Goal: Task Accomplishment & Management: Manage account settings

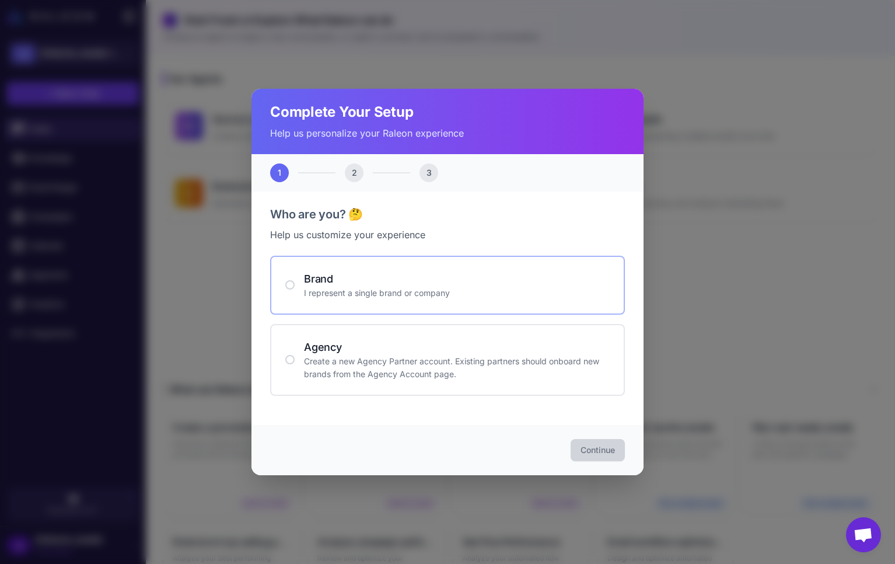
click at [345, 261] on div "Brand I represent a single brand or company" at bounding box center [447, 285] width 355 height 59
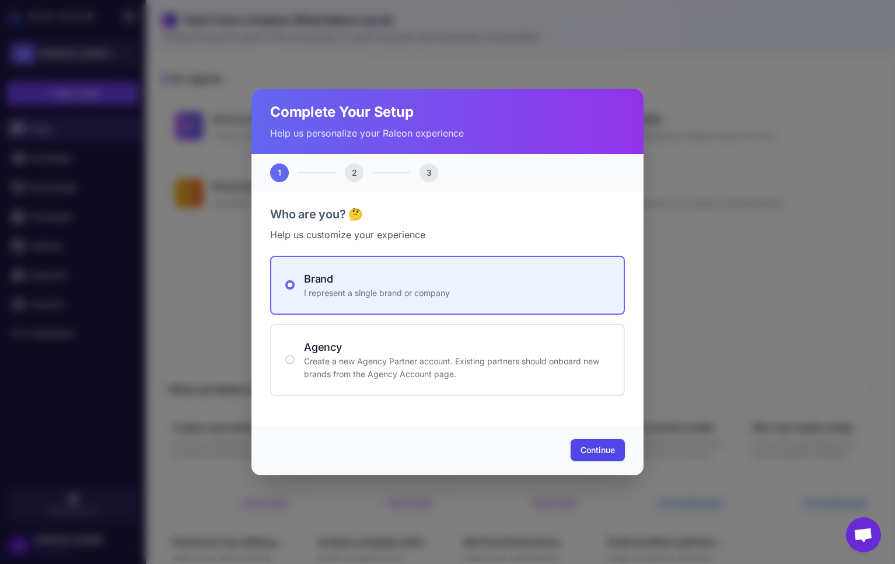
click at [614, 451] on span "Continue" at bounding box center [597, 450] width 34 height 12
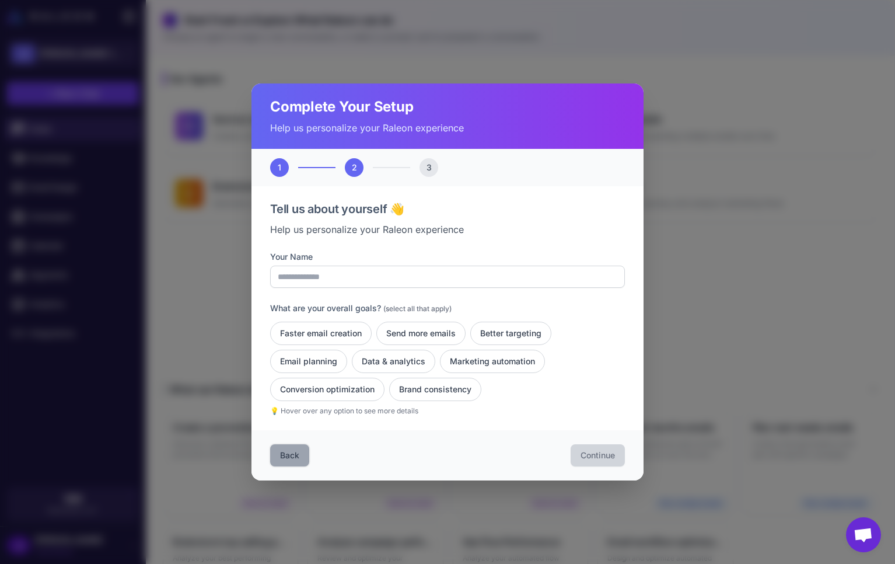
click at [296, 452] on button "Back" at bounding box center [289, 455] width 39 height 22
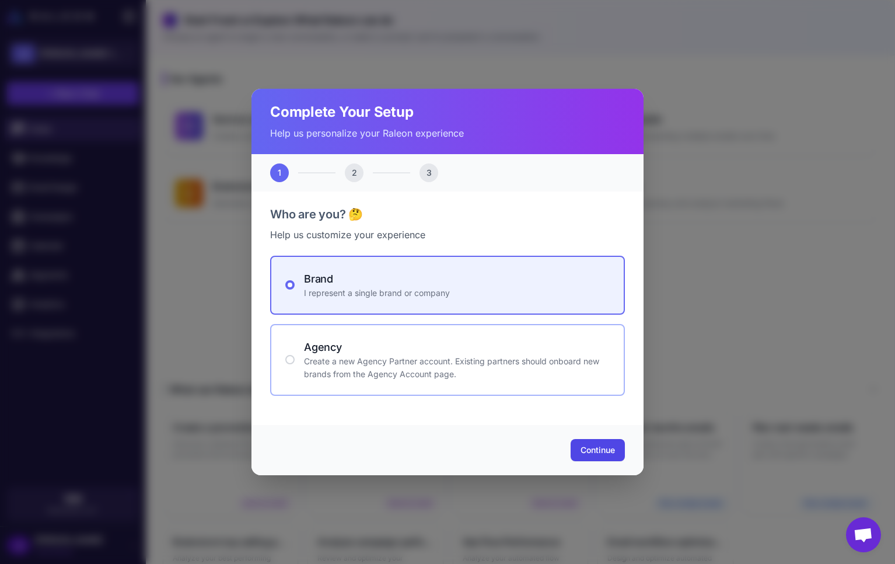
click at [523, 360] on p "Create a new Agency Partner account. Existing partners should onboard new brand…" at bounding box center [457, 368] width 306 height 26
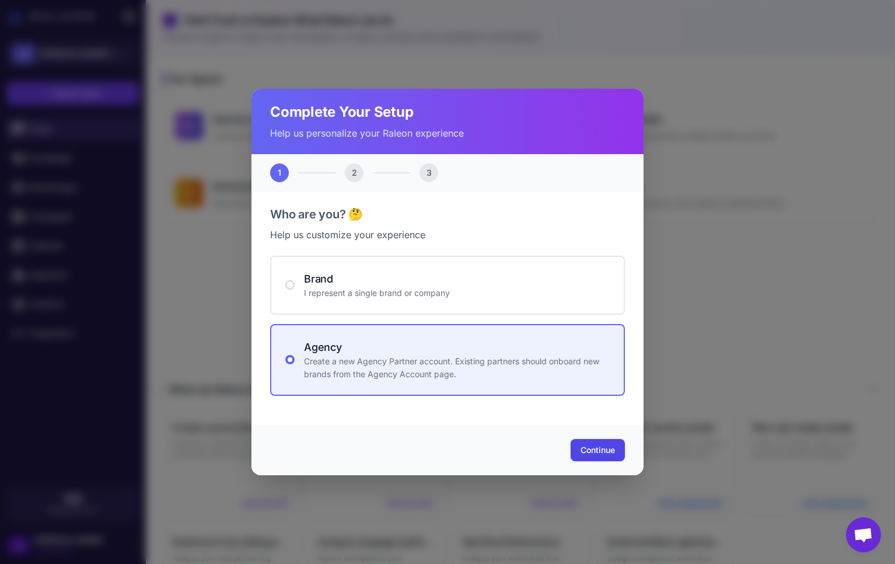
click at [580, 454] on span "Continue" at bounding box center [597, 450] width 34 height 12
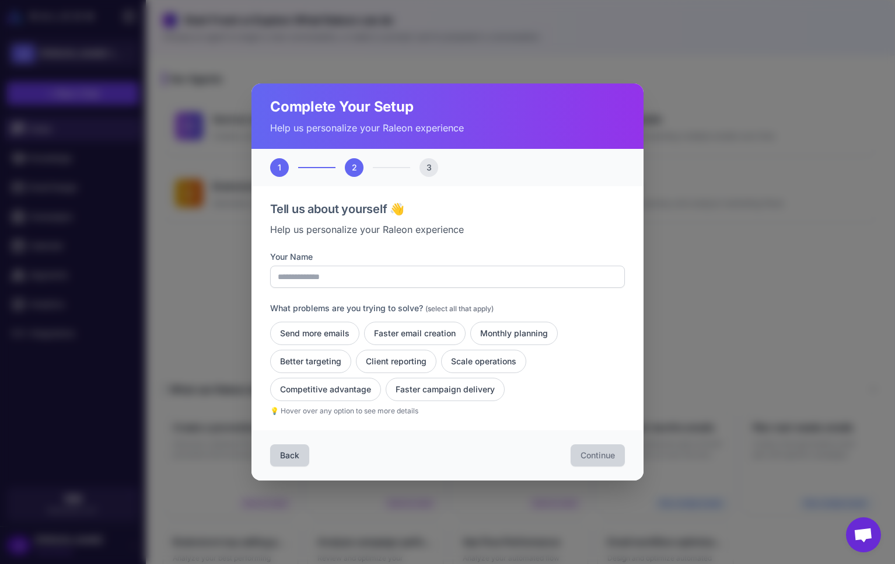
drag, startPoint x: 394, startPoint y: 460, endPoint x: 375, endPoint y: 488, distance: 33.7
click at [394, 460] on div "Back Continue" at bounding box center [447, 455] width 392 height 50
click at [347, 525] on div "Complete Your Setup Help us personalize your Raleon experience 1 2 3 Tell us ab…" at bounding box center [447, 282] width 895 height 564
click at [753, 96] on div "Complete Your Setup Help us personalize your Raleon experience 1 2 3 Tell us ab…" at bounding box center [447, 282] width 895 height 564
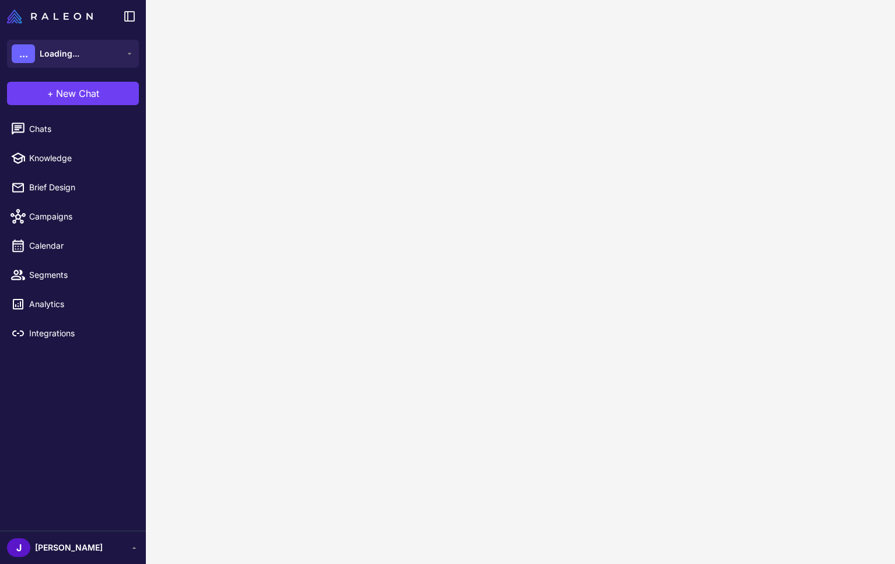
click at [217, 95] on content at bounding box center [520, 282] width 749 height 564
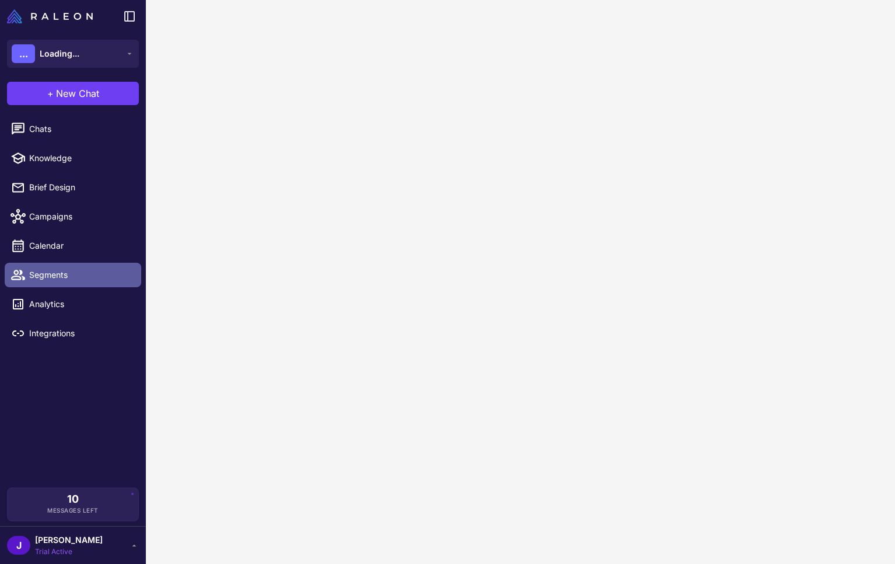
click at [53, 285] on link "Segments" at bounding box center [73, 275] width 137 height 25
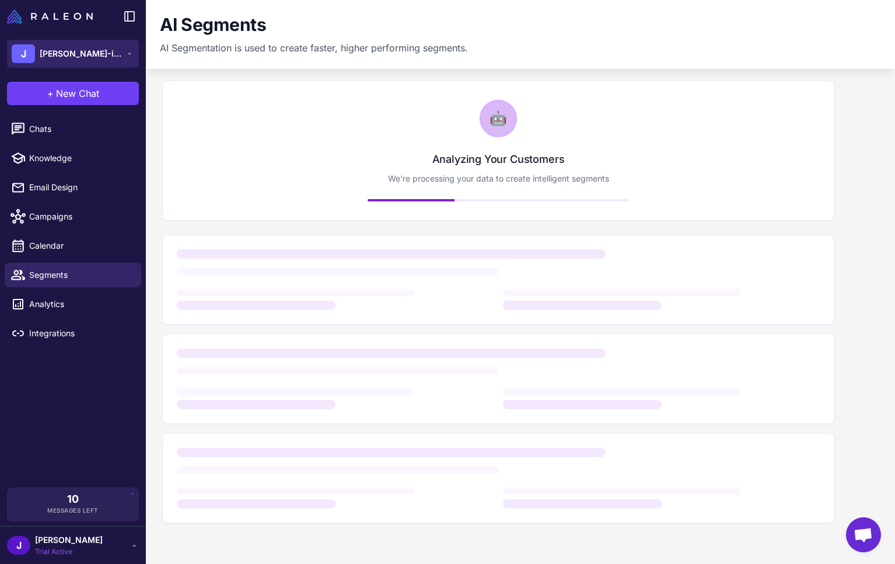
click at [98, 53] on span "[PERSON_NAME]-install-link-test-store" at bounding box center [81, 53] width 82 height 13
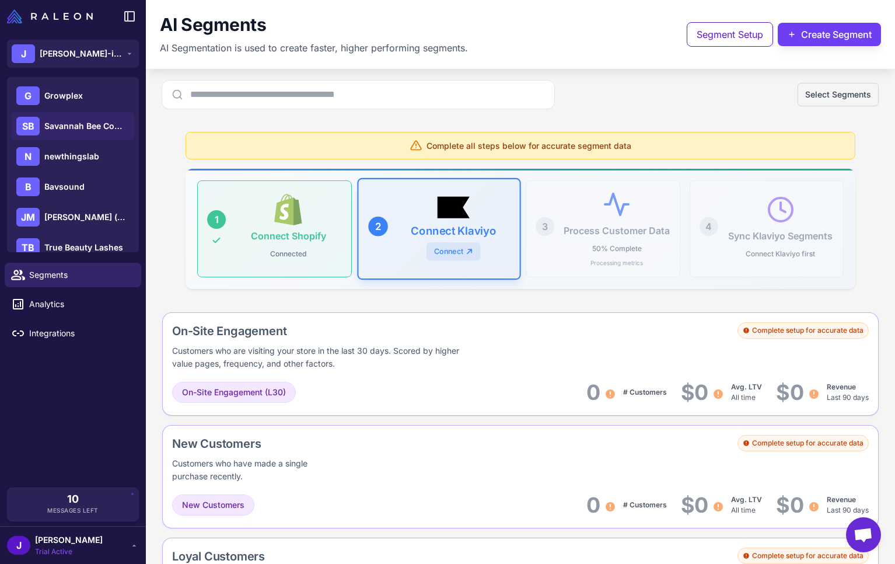
click at [84, 121] on span "Savannah Bee Company" at bounding box center [85, 126] width 82 height 13
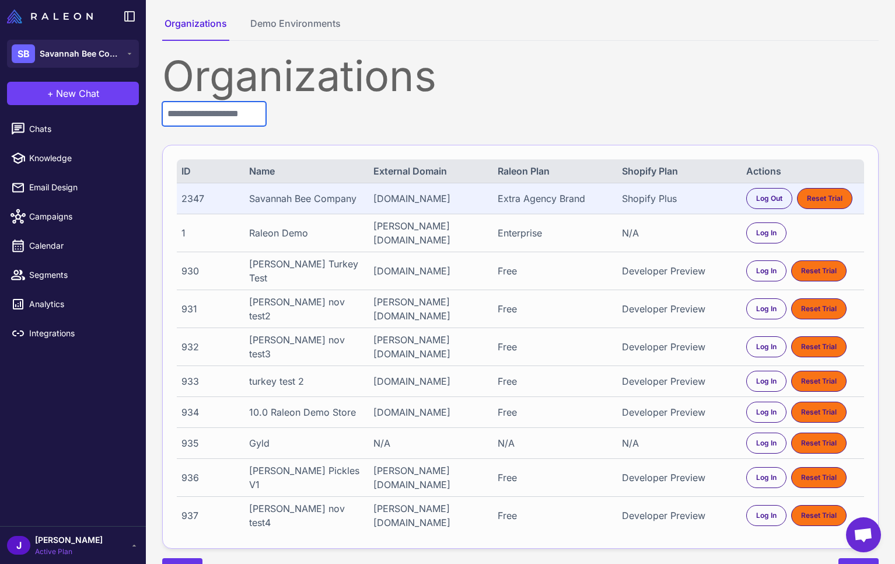
click at [236, 110] on input "text" at bounding box center [214, 114] width 104 height 25
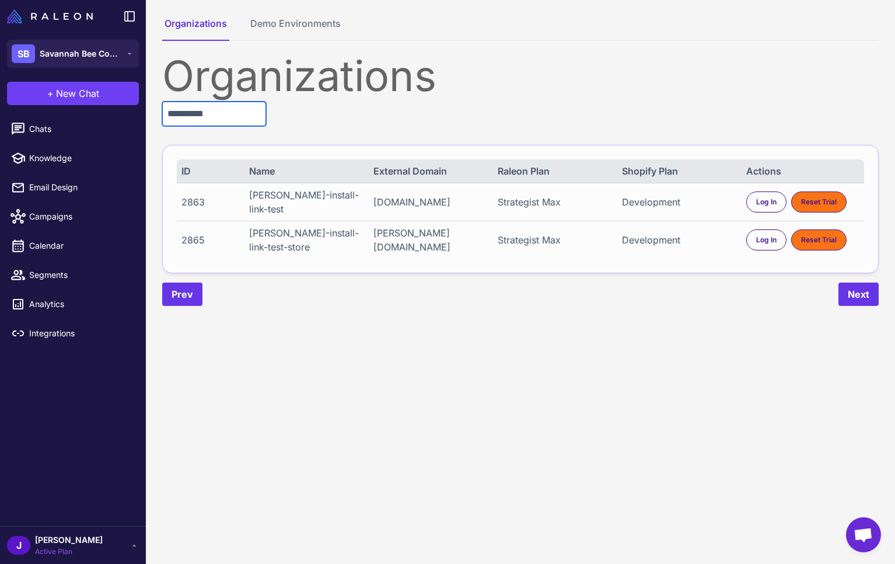
type input "**********"
click at [194, 242] on div "2865" at bounding box center [209, 240] width 57 height 14
click at [768, 239] on span "Log In" at bounding box center [766, 240] width 20 height 11
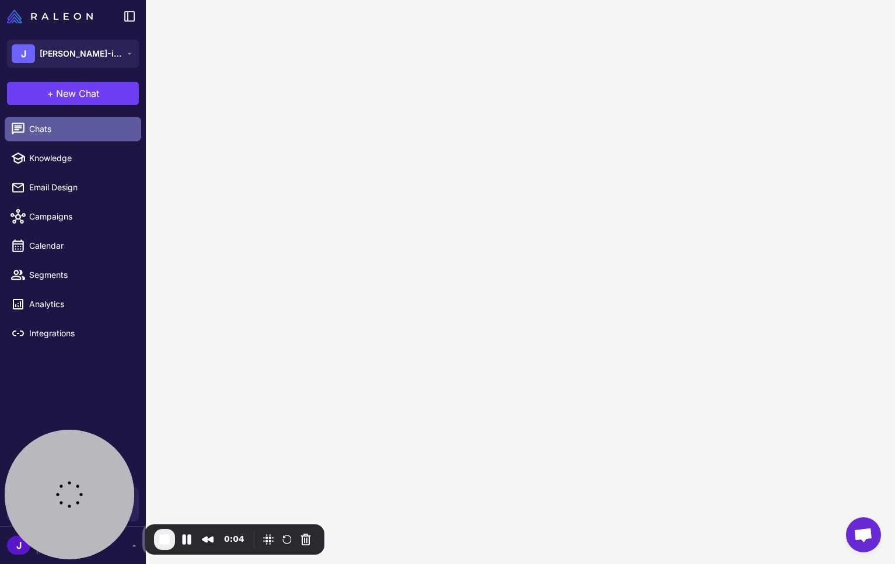
click at [53, 126] on span "Chats" at bounding box center [80, 129] width 103 height 13
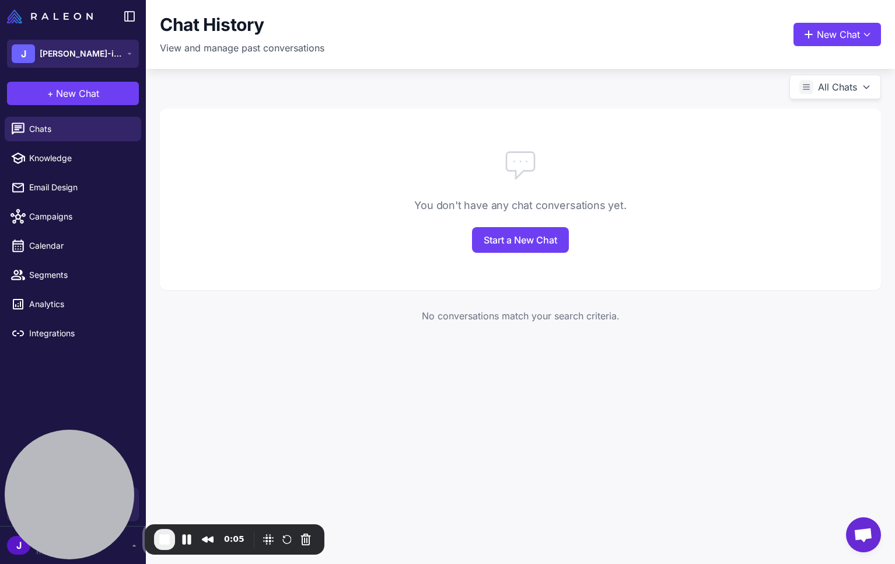
click at [109, 55] on span "[PERSON_NAME]-install-link-test-store" at bounding box center [81, 53] width 82 height 13
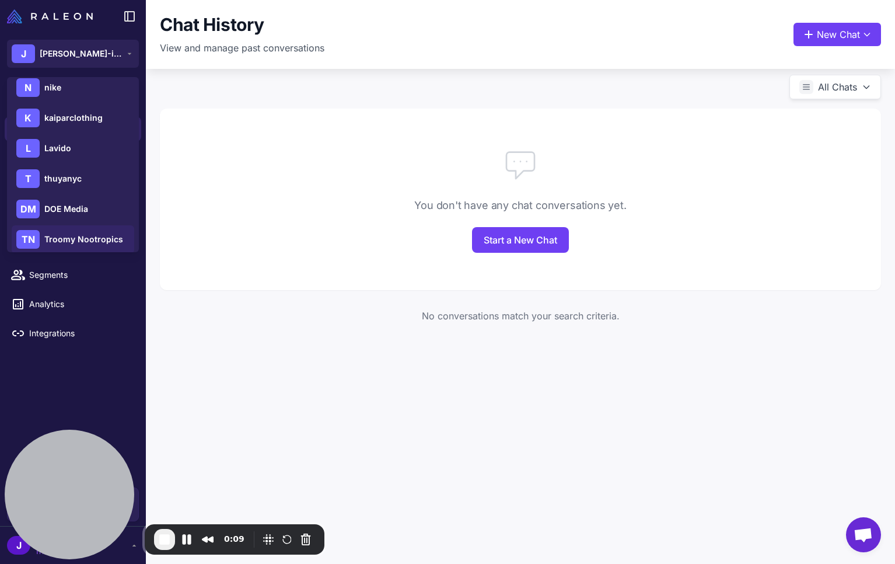
scroll to position [866, 0]
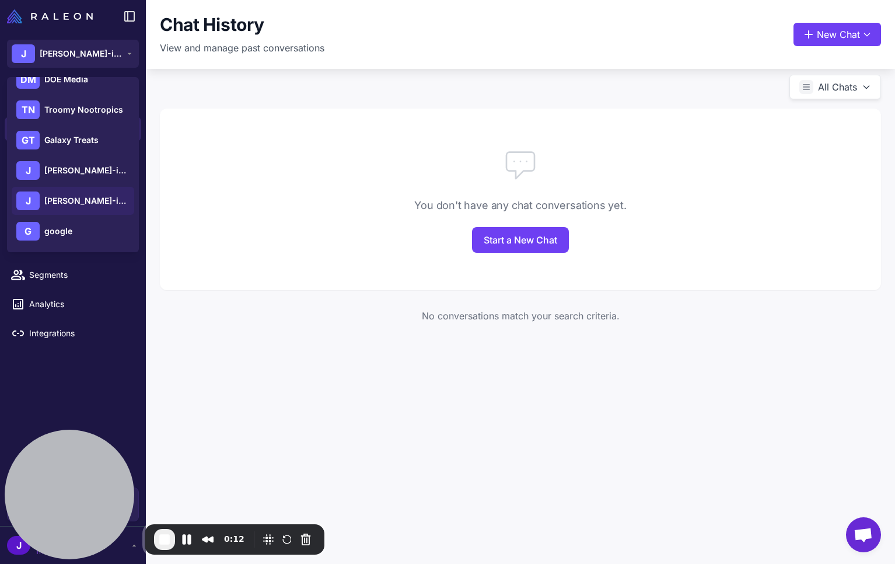
click at [300, 415] on div "Chat History View and manage past conversations New Chat All Chats You don't ha…" at bounding box center [520, 282] width 749 height 564
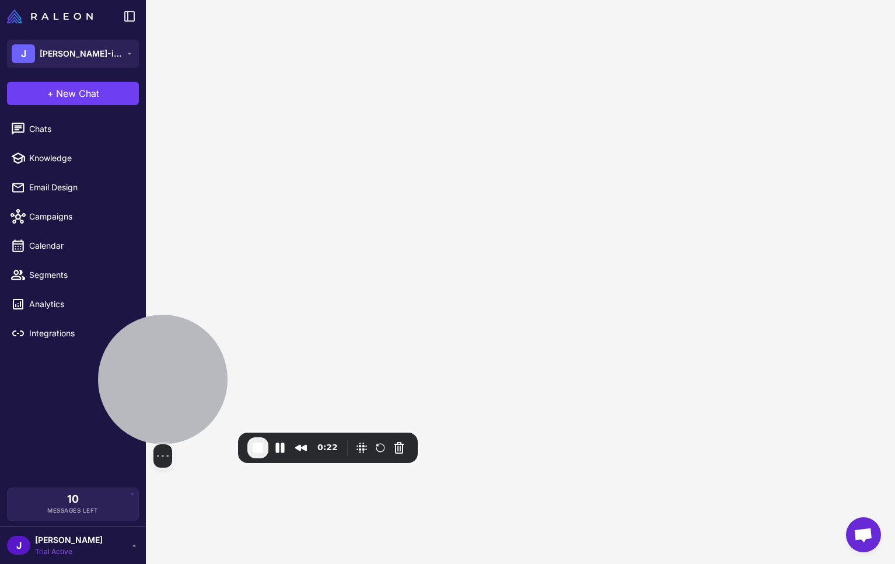
drag, startPoint x: 68, startPoint y: 478, endPoint x: 161, endPoint y: 387, distance: 130.8
click at [161, 387] on div at bounding box center [163, 379] width 130 height 130
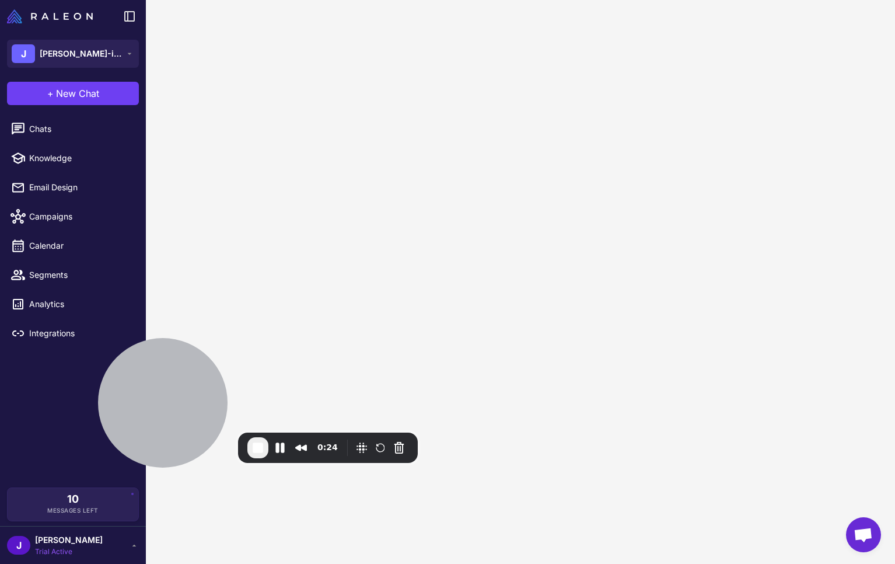
click at [128, 544] on div "J [PERSON_NAME] Trial Active" at bounding box center [73, 544] width 132 height 23
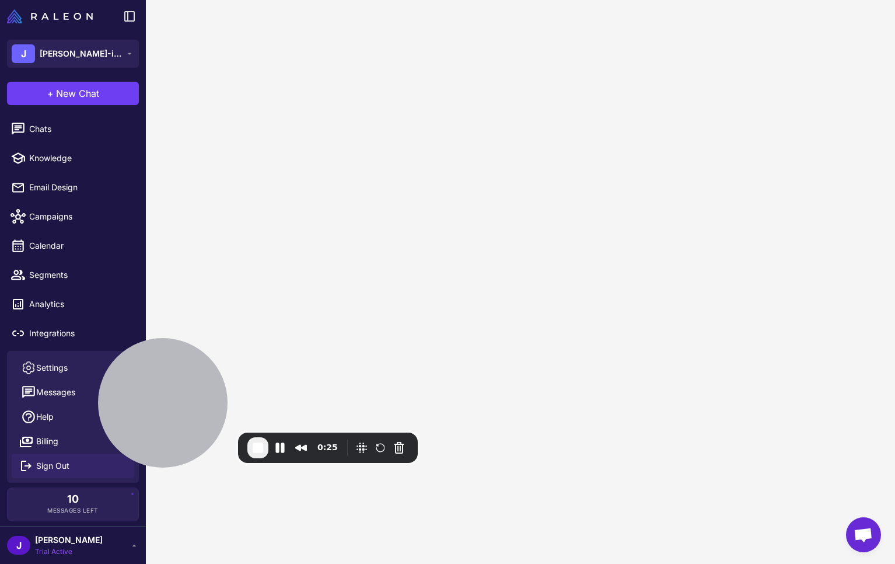
click at [67, 468] on span "Sign Out" at bounding box center [52, 465] width 33 height 13
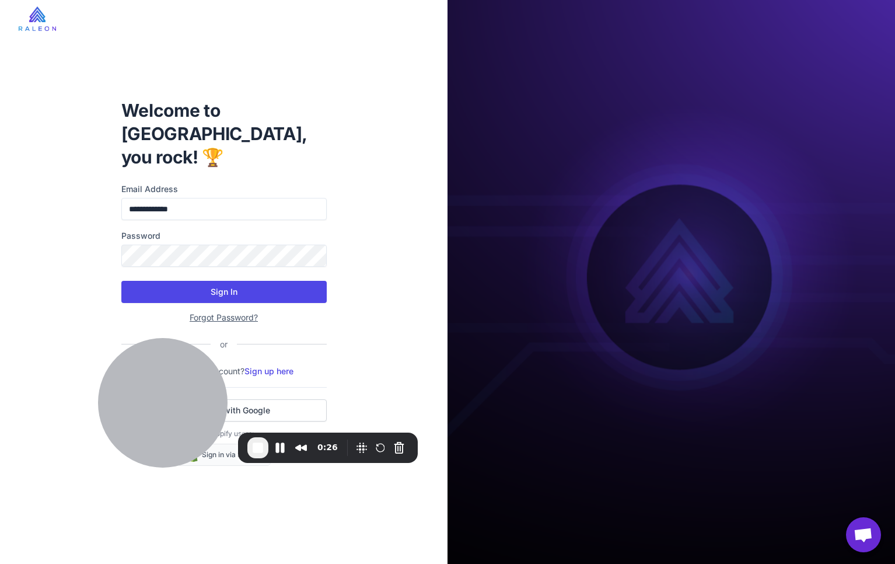
click at [227, 281] on button "Sign In" at bounding box center [223, 292] width 205 height 22
